Goal: Task Accomplishment & Management: Manage account settings

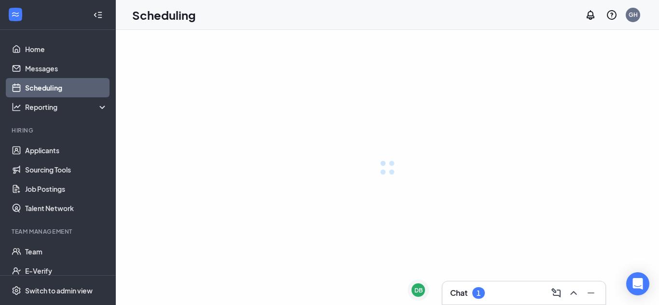
click at [473, 296] on div "Chat 1" at bounding box center [467, 293] width 35 height 12
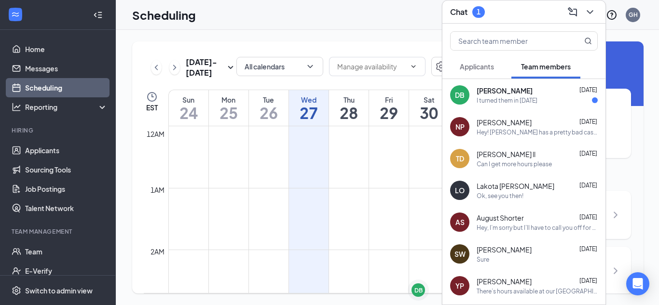
scroll to position [474, 0]
click at [498, 90] on span "[PERSON_NAME]" at bounding box center [505, 91] width 56 height 10
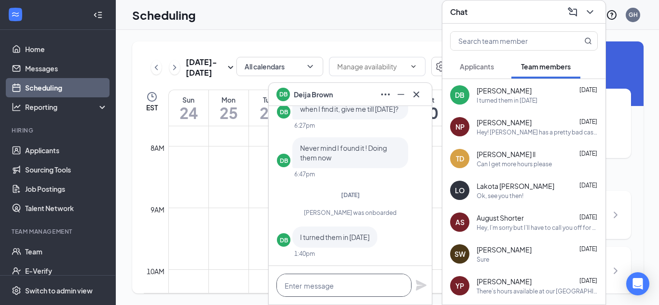
click at [355, 282] on textarea at bounding box center [343, 285] width 135 height 23
type textarea "O"
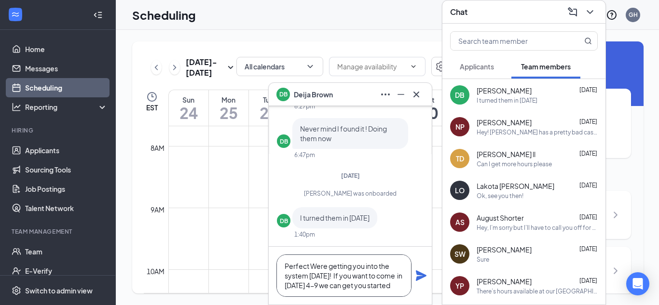
scroll to position [0, 0]
click at [330, 286] on textarea "Perfect Were getting you into the system [DATE]! If you want to come in [DATE] …" at bounding box center [343, 276] width 135 height 42
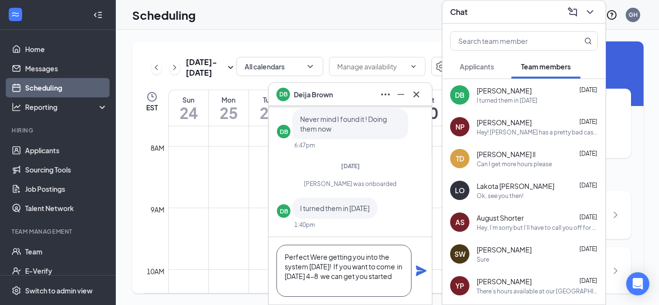
click at [324, 287] on textarea "Perfect Were getting you into the system [DATE]! If you want to come in [DATE] …" at bounding box center [343, 271] width 135 height 52
type textarea "Perfect Were getting you into the system [DATE]! If you want to come in [DATE] …"
click at [415, 270] on icon "Plane" at bounding box center [421, 271] width 12 height 12
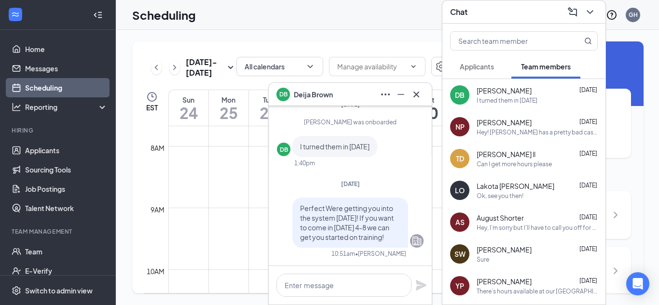
scroll to position [0, 0]
click at [403, 95] on icon "Minimize" at bounding box center [401, 95] width 12 height 12
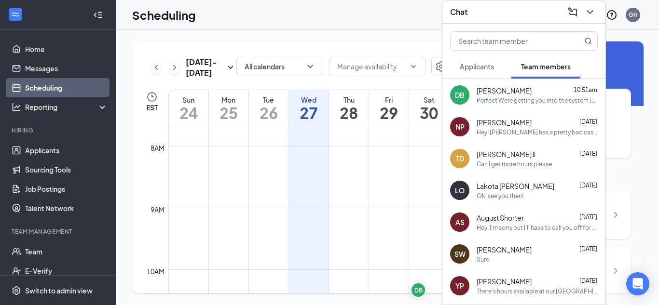
click at [517, 124] on span "[PERSON_NAME]" at bounding box center [504, 123] width 55 height 10
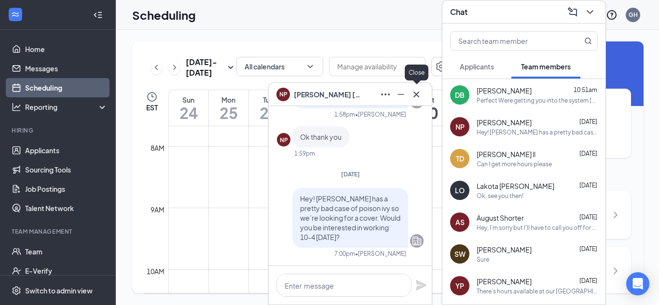
click at [420, 96] on icon "Cross" at bounding box center [416, 95] width 12 height 12
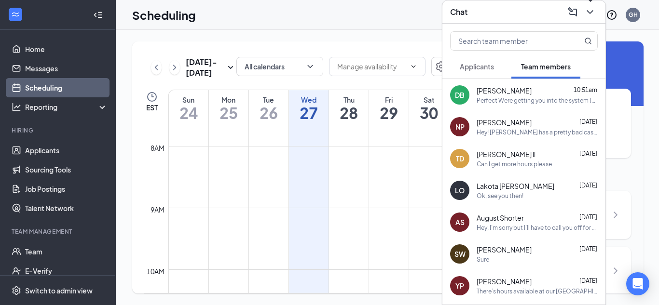
click at [592, 17] on icon "ChevronDown" at bounding box center [590, 12] width 12 height 12
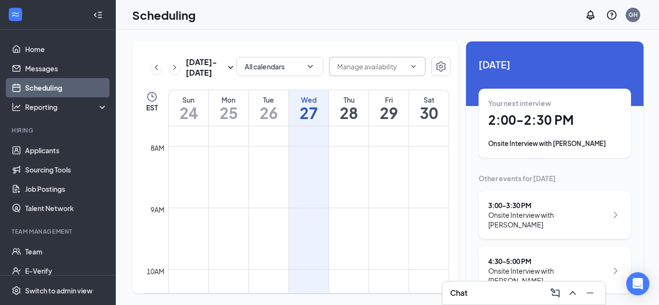
click at [385, 66] on input "text" at bounding box center [371, 66] width 68 height 11
click at [417, 66] on span at bounding box center [377, 66] width 96 height 19
click at [301, 66] on button "All calendars" at bounding box center [279, 66] width 87 height 19
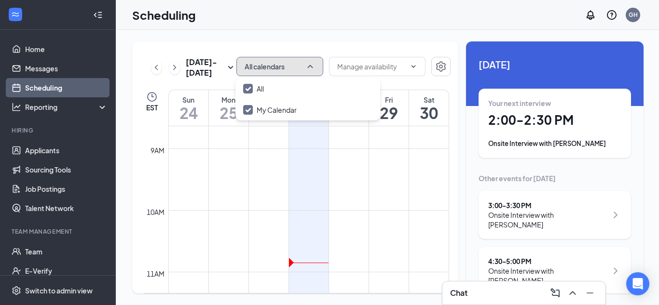
click at [301, 66] on button "All calendars" at bounding box center [279, 66] width 87 height 19
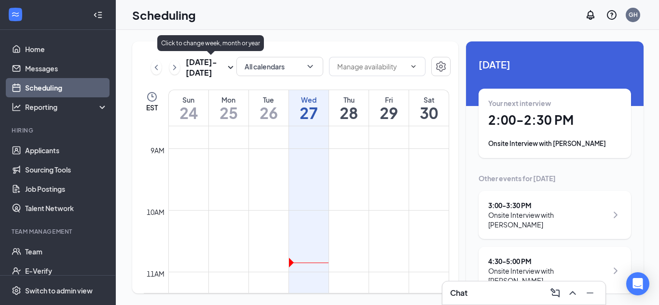
click at [210, 74] on h3 "[DATE] - [DATE]" at bounding box center [205, 67] width 39 height 21
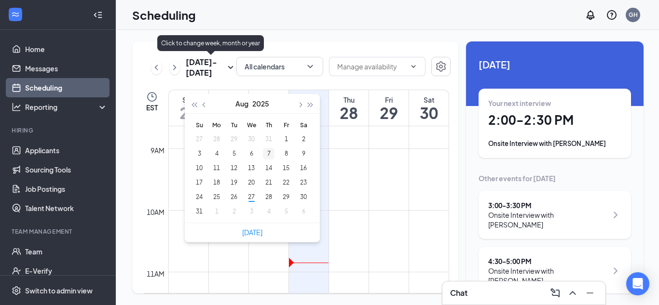
type input "[DATE]"
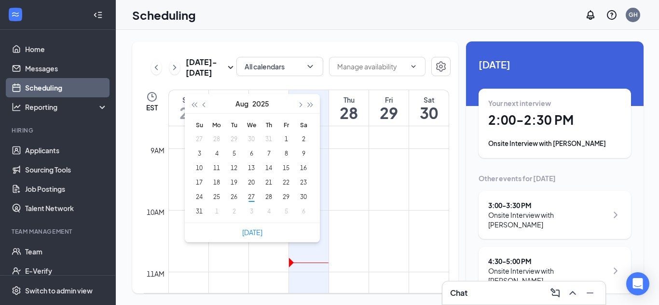
click at [335, 52] on div "[DATE] - [DATE] All calendars EST Sun 24 Mon 25 Tue 26 Wed 27 Thu 28 Fri 29 Sat…" at bounding box center [295, 167] width 326 height 252
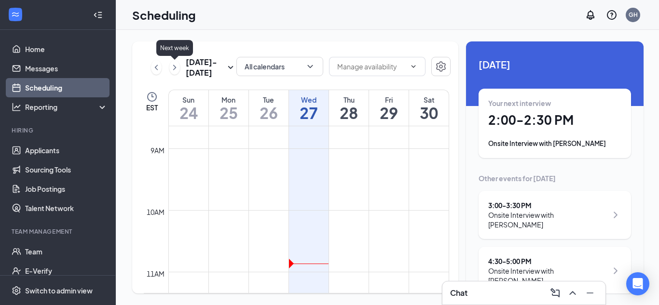
click at [175, 68] on icon "ChevronRight" at bounding box center [175, 68] width 10 height 12
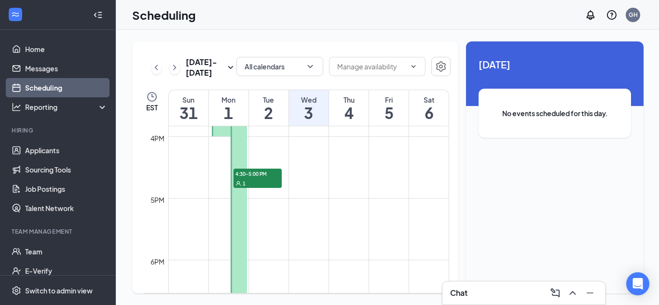
scroll to position [1061, 0]
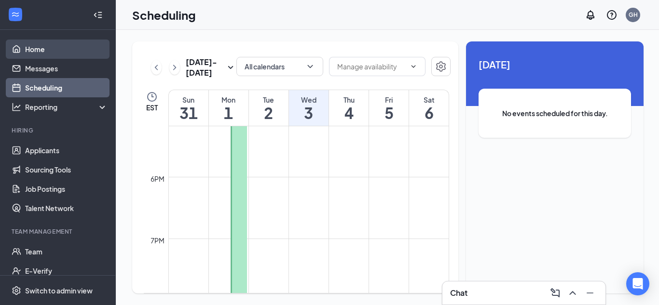
click at [74, 50] on link "Home" at bounding box center [66, 49] width 82 height 19
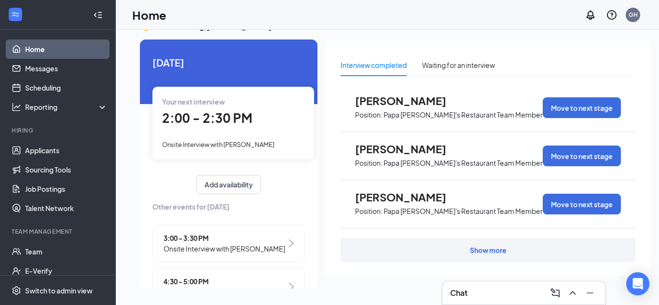
scroll to position [19, 0]
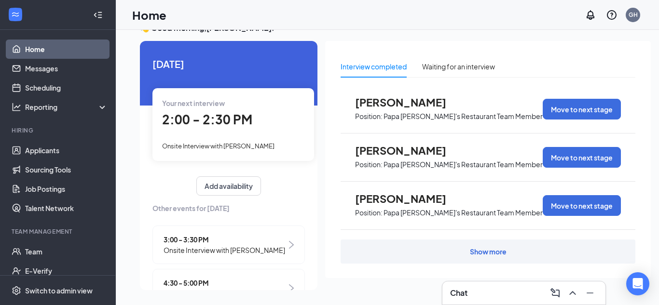
click at [397, 103] on span "[PERSON_NAME]" at bounding box center [408, 102] width 106 height 13
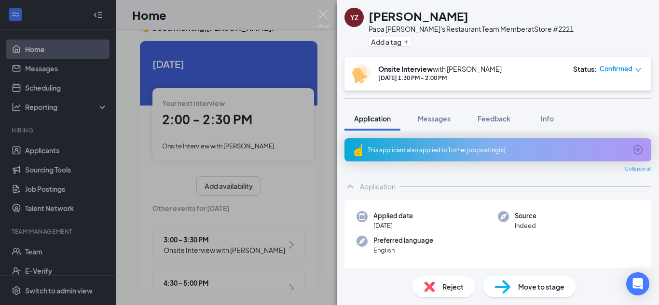
click at [440, 278] on div "Reject" at bounding box center [443, 286] width 63 height 21
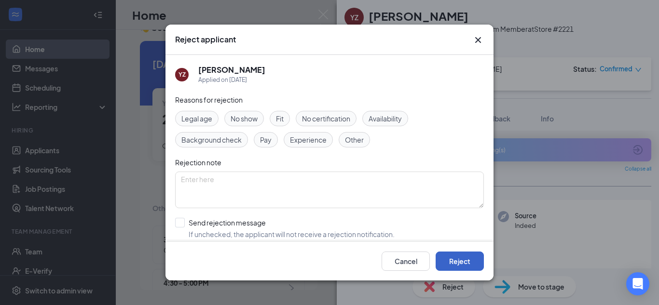
click at [449, 261] on button "Reject" at bounding box center [460, 261] width 48 height 19
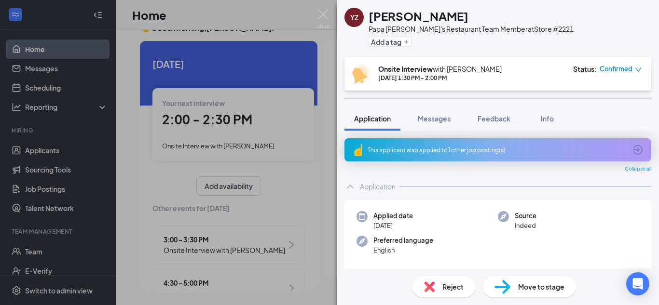
click at [284, 133] on div "YZ [PERSON_NAME]'s Restaurant Team Member at Store #2221 Add a tag Onsite Inter…" at bounding box center [329, 152] width 659 height 305
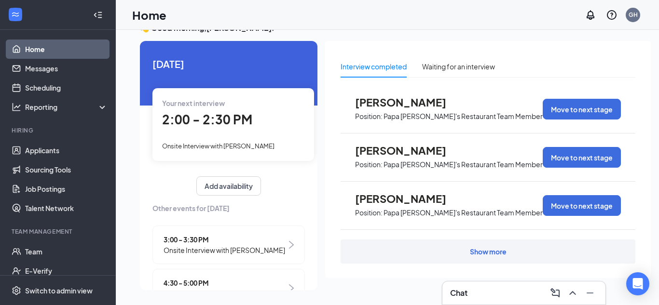
click at [387, 150] on span "[PERSON_NAME]" at bounding box center [408, 150] width 106 height 13
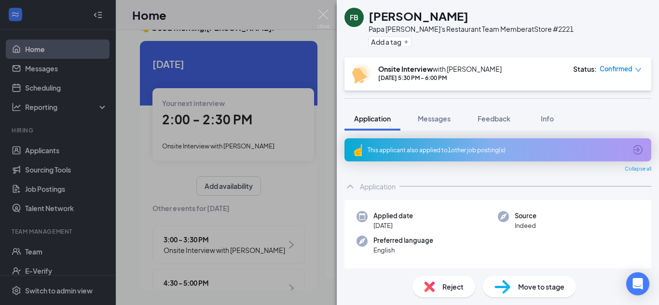
click at [445, 284] on span "Reject" at bounding box center [452, 287] width 21 height 11
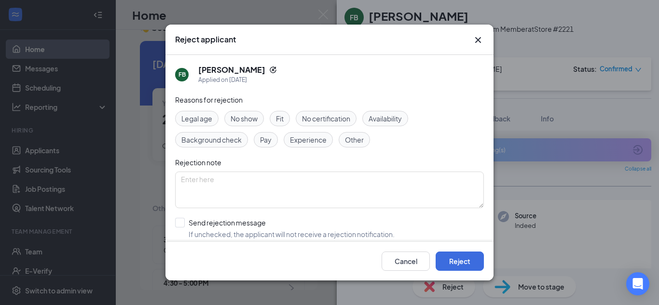
click at [251, 117] on span "No show" at bounding box center [244, 118] width 27 height 11
click at [465, 267] on button "Reject" at bounding box center [460, 261] width 48 height 19
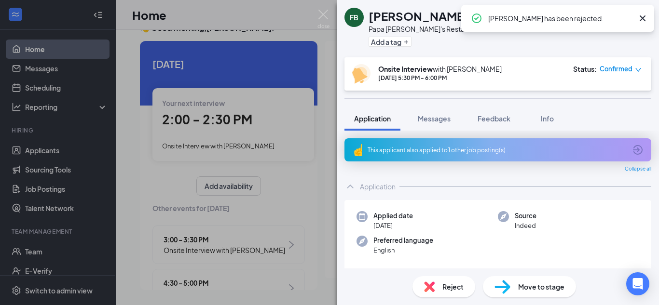
click at [290, 147] on div "FB [PERSON_NAME] Papa [PERSON_NAME]'s Restaurant Team Member at Store #2221 Add…" at bounding box center [329, 152] width 659 height 305
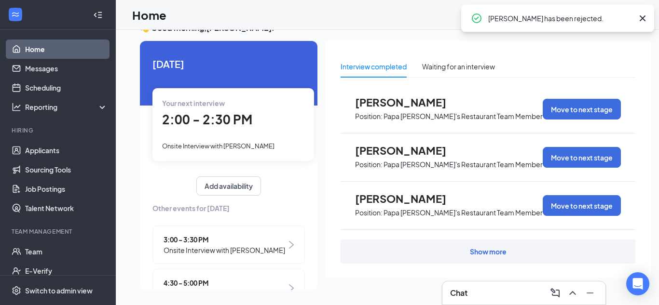
click at [371, 205] on span "Position: Papa [PERSON_NAME]'s Restaurant Team Member" at bounding box center [449, 212] width 188 height 14
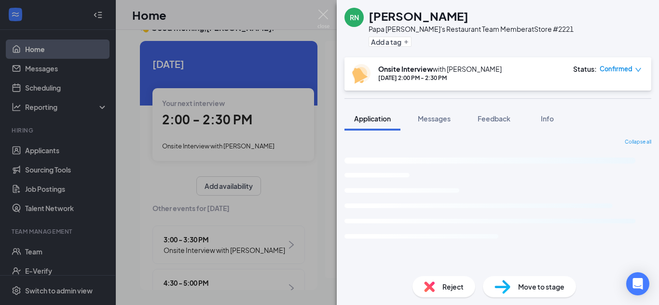
click at [454, 282] on span "Reject" at bounding box center [452, 287] width 21 height 11
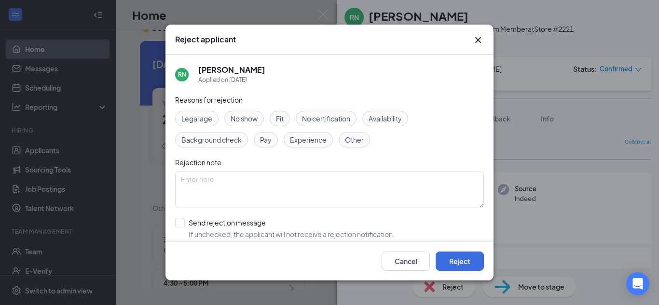
click at [250, 118] on span "No show" at bounding box center [244, 118] width 27 height 11
click at [445, 261] on button "Reject" at bounding box center [460, 261] width 48 height 19
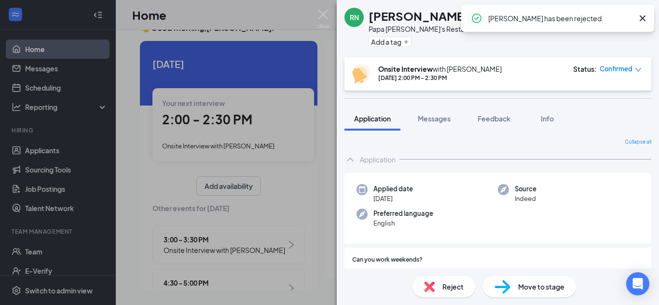
click at [290, 189] on div "RN [PERSON_NAME] [PERSON_NAME]'s Restaurant Team Member at Store #2221 Add a ta…" at bounding box center [329, 152] width 659 height 305
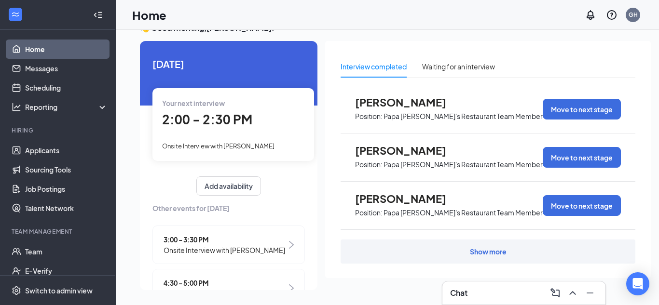
click at [489, 246] on div "Show more" at bounding box center [488, 252] width 295 height 24
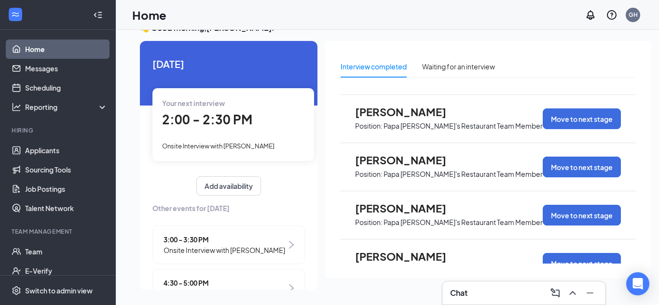
scroll to position [192, 0]
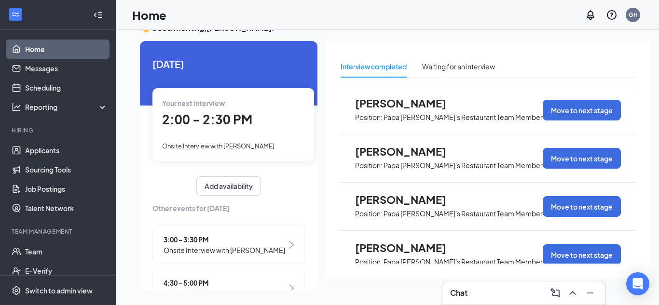
click at [397, 109] on span "Position: Papa [PERSON_NAME]'s Restaurant Team Member" at bounding box center [449, 116] width 188 height 14
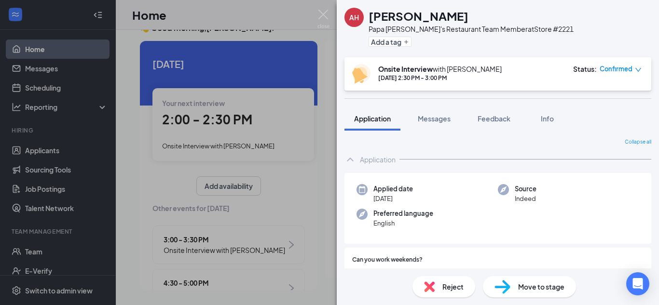
click at [446, 288] on span "Reject" at bounding box center [452, 287] width 21 height 11
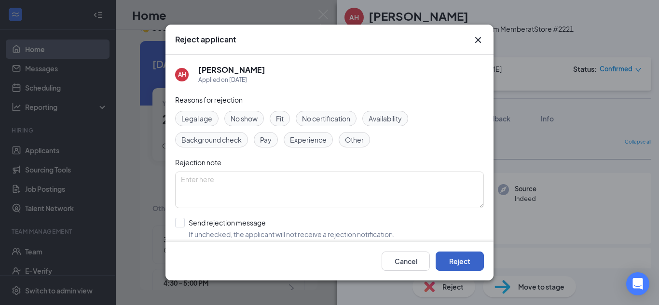
click at [466, 255] on button "Reject" at bounding box center [460, 261] width 48 height 19
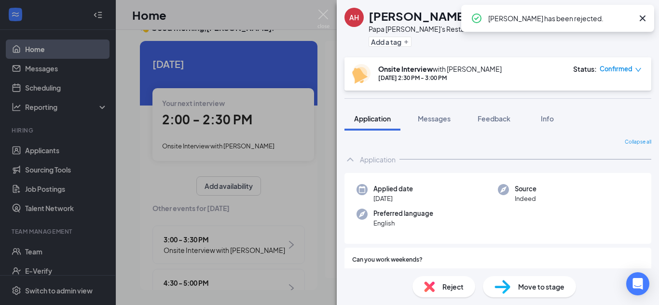
click at [240, 147] on div "AH [PERSON_NAME] Papa [PERSON_NAME]'s Restaurant Team Member at Store #2221 Add…" at bounding box center [329, 152] width 659 height 305
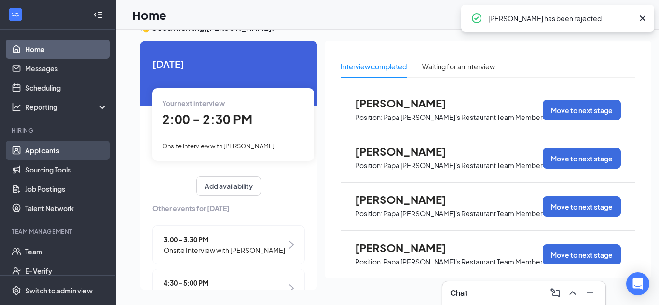
click at [62, 146] on link "Applicants" at bounding box center [66, 150] width 82 height 19
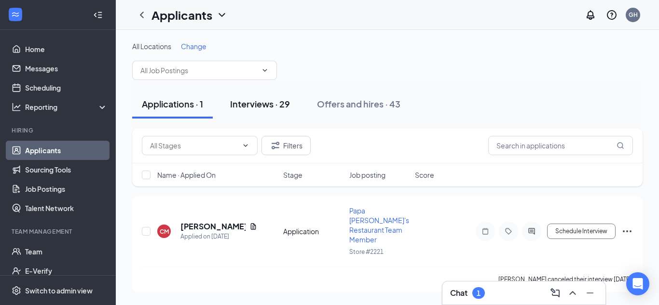
click at [275, 111] on button "Interviews · 29" at bounding box center [259, 104] width 79 height 29
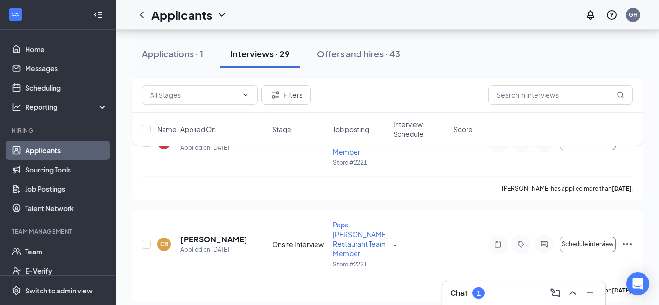
scroll to position [1519, 0]
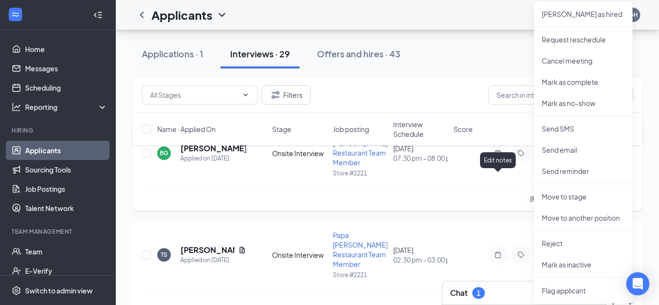
scroll to position [1717, 0]
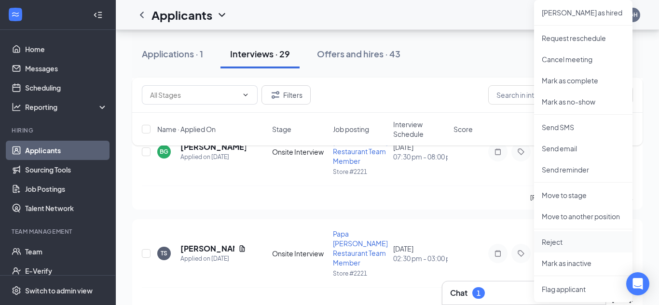
click at [553, 239] on p "Reject" at bounding box center [583, 242] width 83 height 10
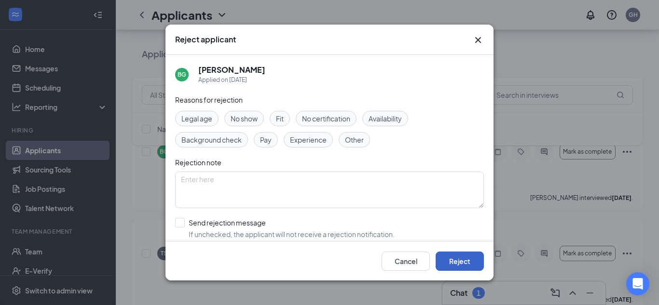
click at [451, 255] on button "Reject" at bounding box center [460, 261] width 48 height 19
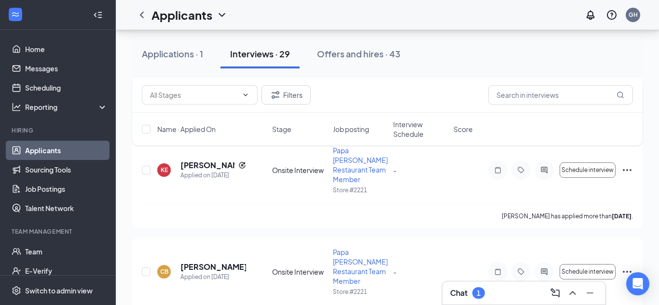
scroll to position [1499, 0]
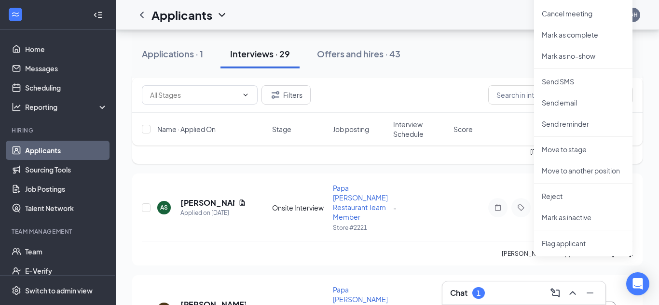
scroll to position [1769, 0]
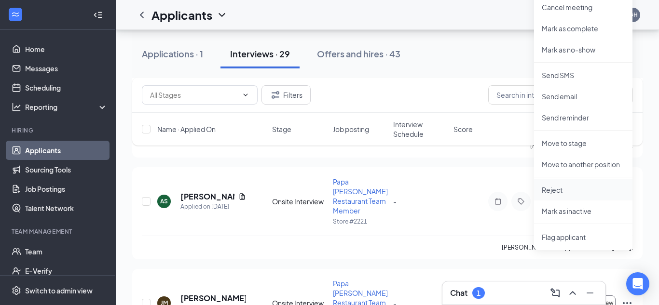
click at [566, 182] on li "Reject" at bounding box center [583, 189] width 98 height 21
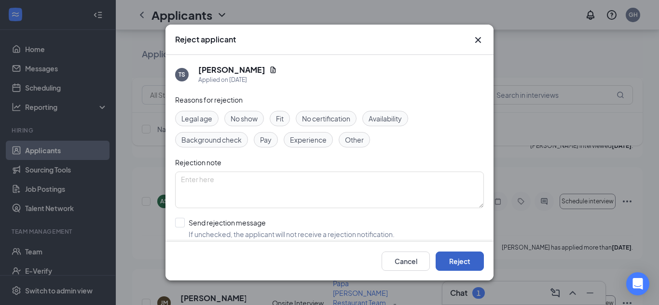
click at [458, 265] on button "Reject" at bounding box center [460, 261] width 48 height 19
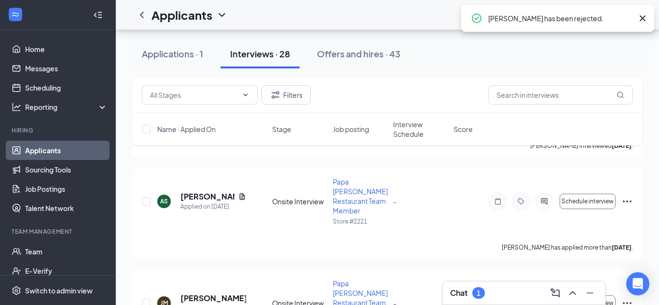
click at [504, 295] on div "Chat 1" at bounding box center [524, 293] width 148 height 15
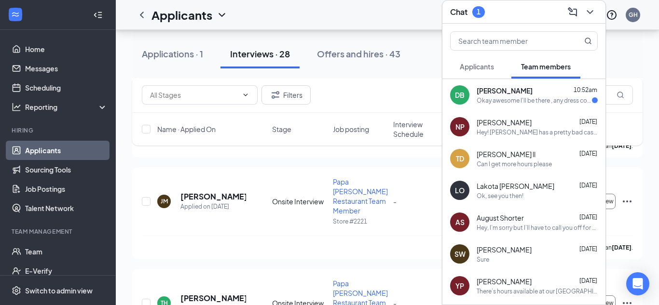
click at [542, 96] on div "Okay awesome I'll be there , any dress code ?" at bounding box center [534, 100] width 115 height 8
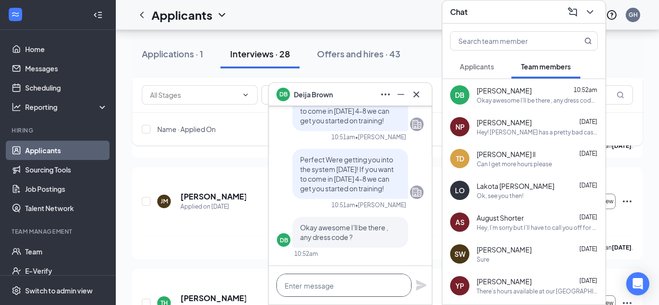
click at [331, 287] on textarea at bounding box center [343, 285] width 135 height 23
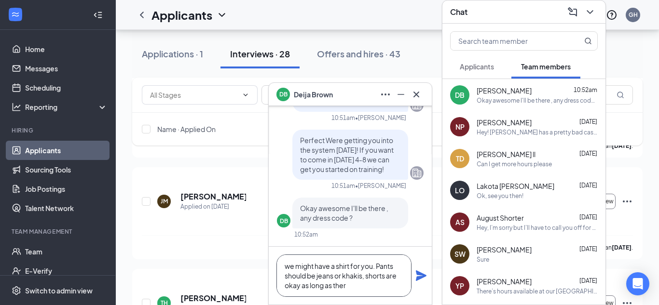
click at [318, 277] on textarea "we might have a shirt for you. Pants should be jeans or khakis, shorts are okay…" at bounding box center [343, 276] width 135 height 42
click at [315, 276] on textarea "we might have a shirt for you. Pants should be jeans or khakis, shorts are okay…" at bounding box center [343, 276] width 135 height 42
click at [403, 285] on textarea "we might have a shirt for you. Pants should be dark or blue jeans or khakis, sh…" at bounding box center [343, 276] width 135 height 42
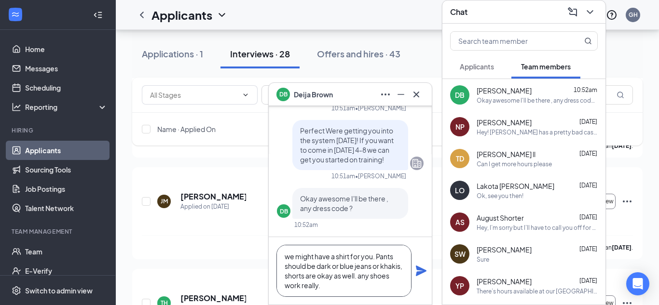
type textarea "we might have a shirt for you. Pants should be dark or blue jeans or khakis, sh…"
click at [418, 274] on icon "Plane" at bounding box center [421, 271] width 11 height 11
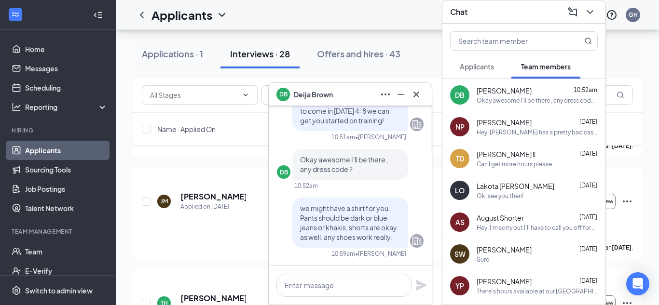
scroll to position [0, 0]
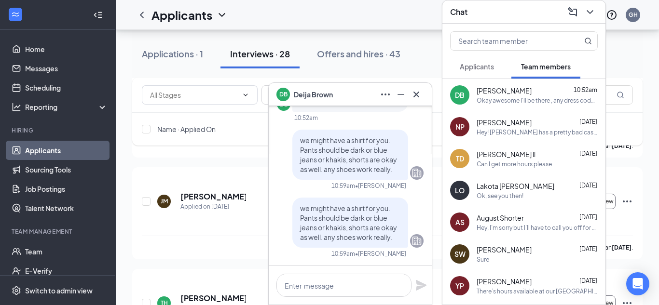
click at [359, 98] on div "DB [PERSON_NAME]" at bounding box center [350, 94] width 148 height 15
